Goal: Task Accomplishment & Management: Manage account settings

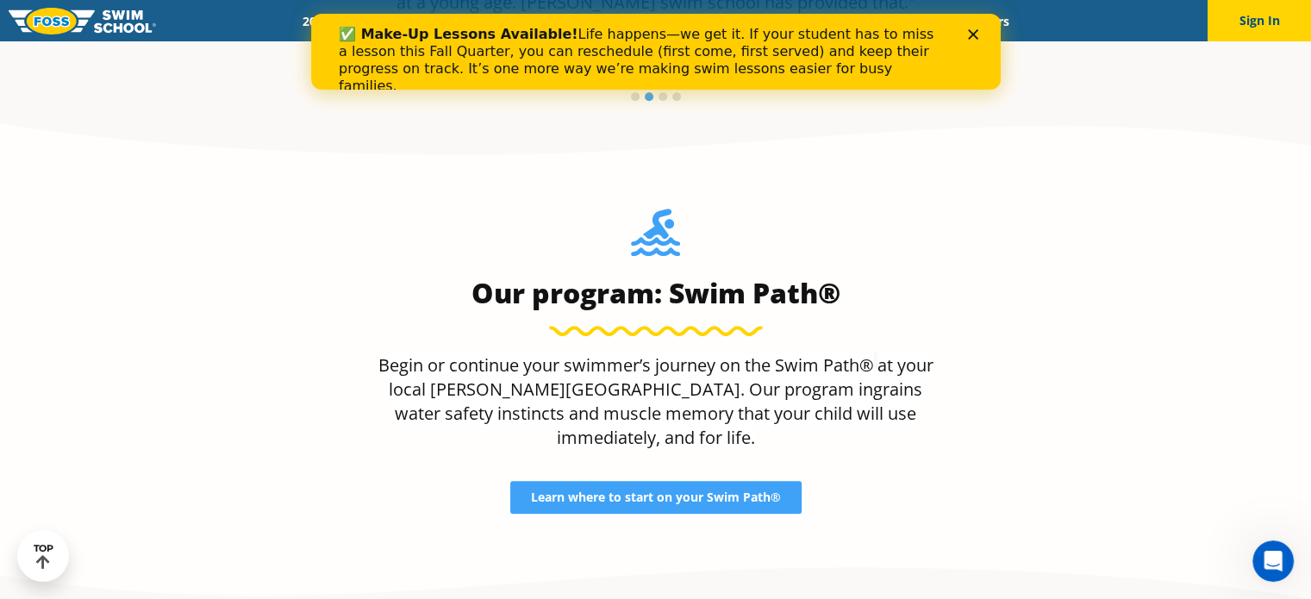
scroll to position [1010, 0]
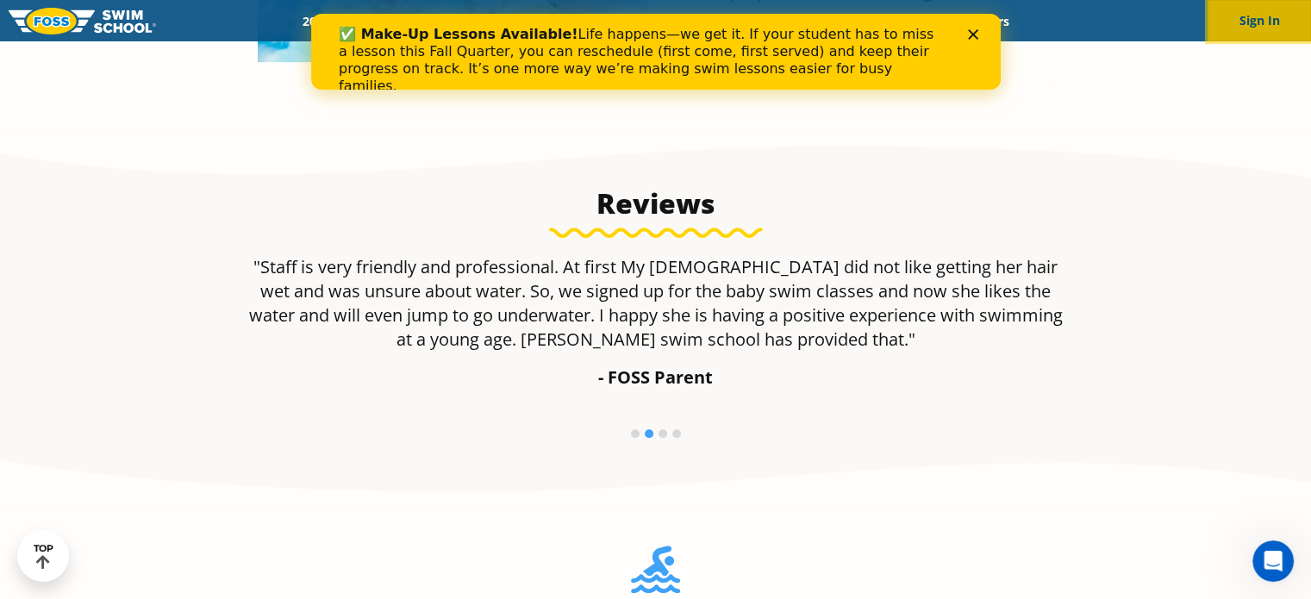
click at [1234, 28] on button "Sign In" at bounding box center [1258, 20] width 103 height 41
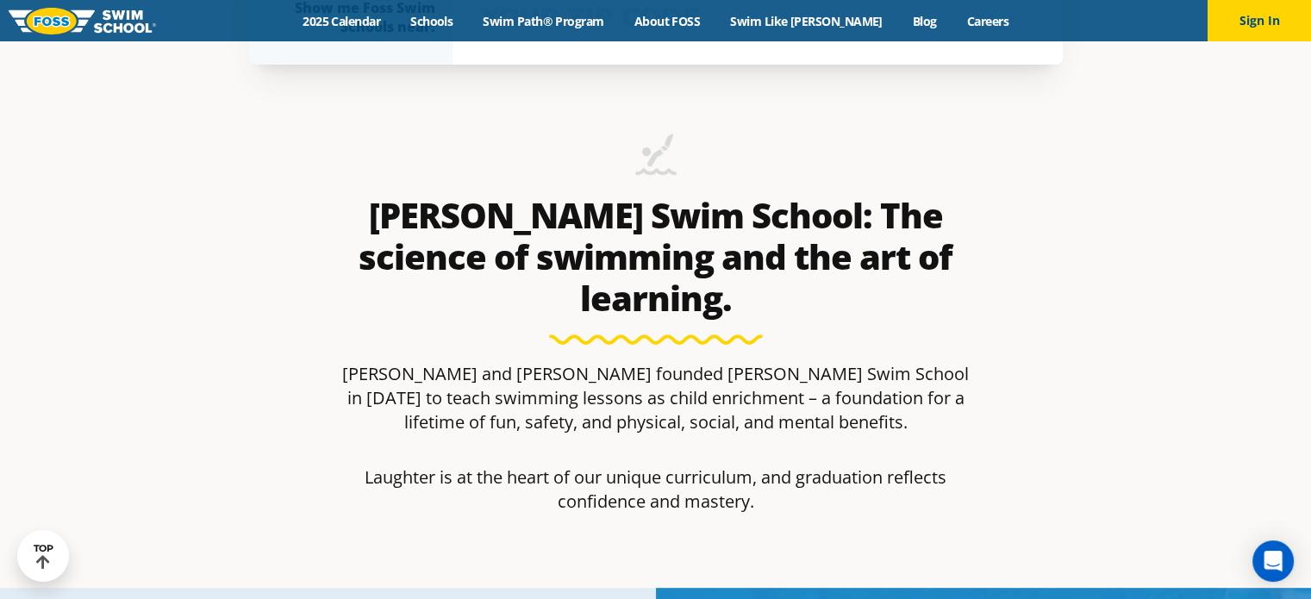
scroll to position [1465, 0]
